Goal: Task Accomplishment & Management: Manage account settings

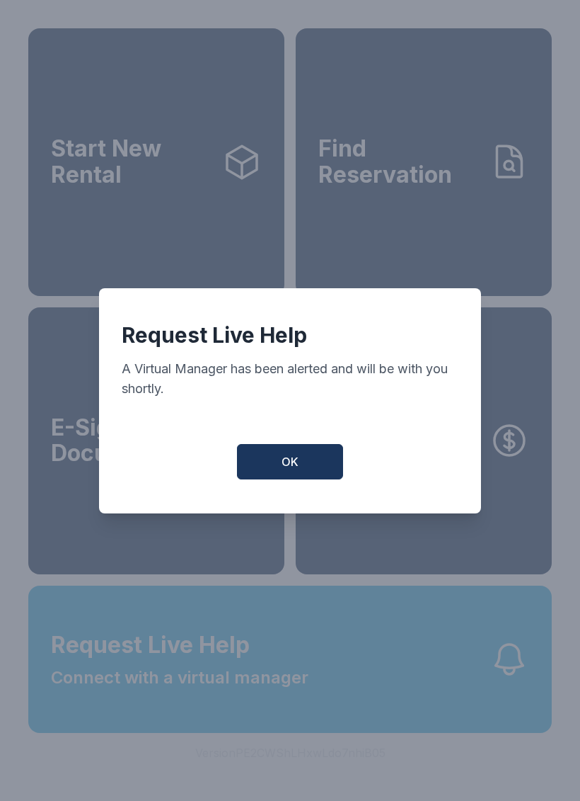
click at [290, 466] on span "OK" at bounding box center [290, 461] width 17 height 17
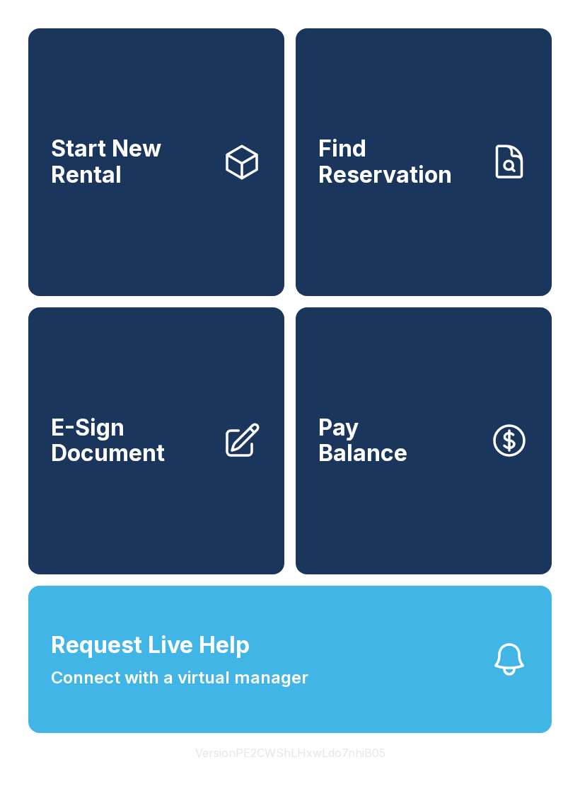
click at [297, 690] on span "Connect with a virtual manager" at bounding box center [180, 677] width 258 height 25
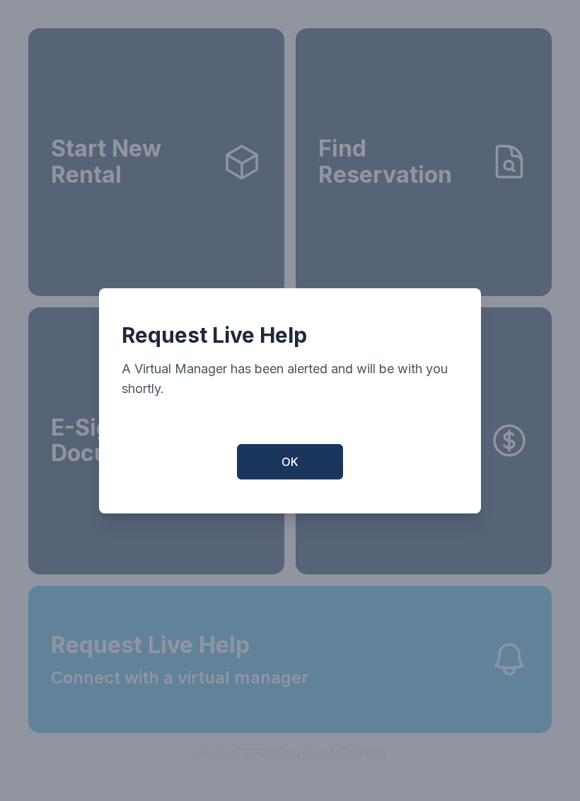
click at [310, 446] on div "Request Live Help A Virtual Manager has been alerted and will be with you short…" at bounding box center [290, 400] width 382 height 225
click at [310, 445] on div "Request Live Help A Virtual Manager has been alerted and will be with you short…" at bounding box center [290, 400] width 382 height 225
click at [299, 476] on button "OK" at bounding box center [290, 461] width 106 height 35
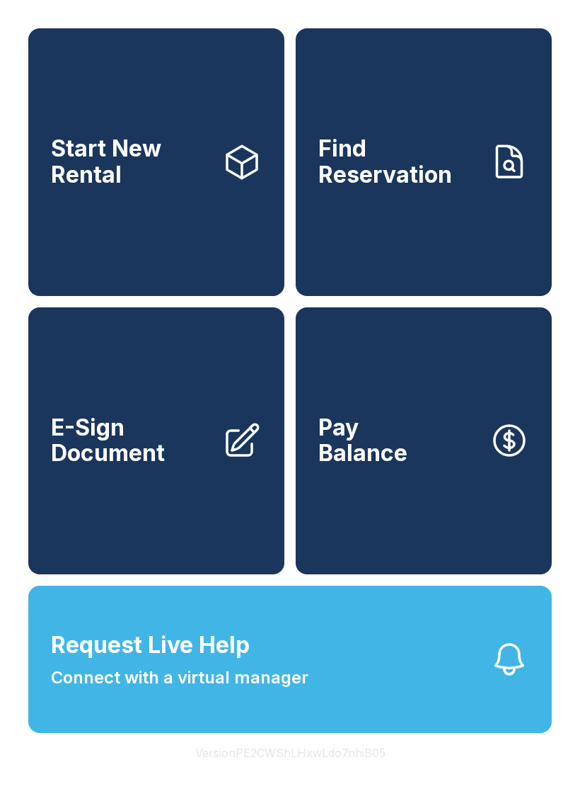
click at [299, 476] on link "Pay Balance" at bounding box center [424, 441] width 256 height 268
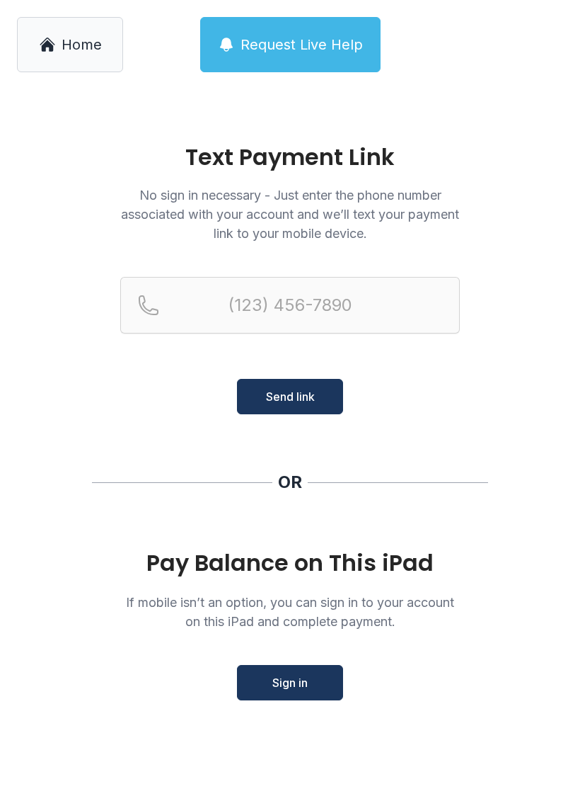
click at [279, 37] on span "Request Live Help" at bounding box center [302, 45] width 122 height 20
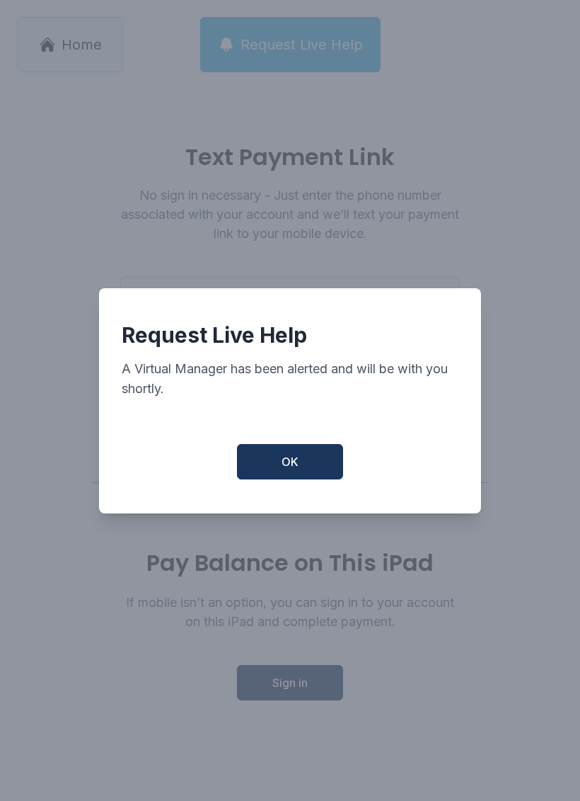
click at [310, 473] on button "OK" at bounding box center [290, 461] width 106 height 35
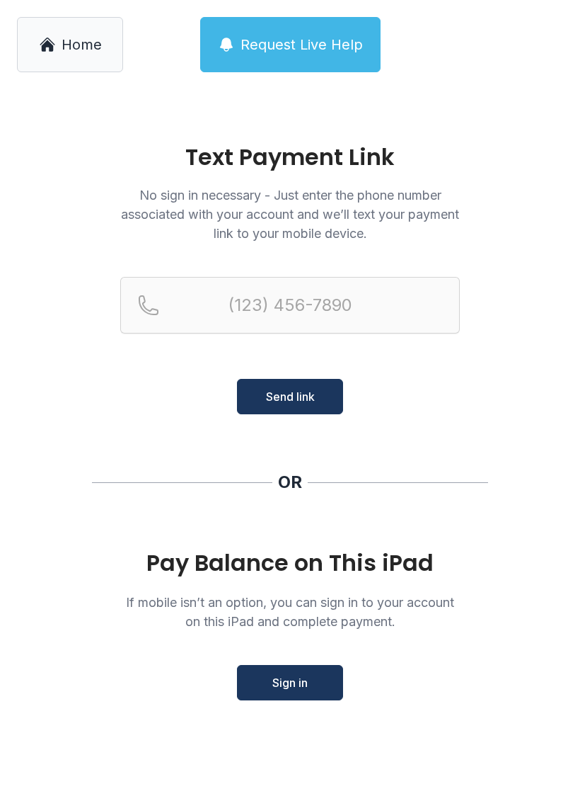
click at [81, 40] on span "Home" at bounding box center [82, 45] width 40 height 20
